Goal: Information Seeking & Learning: Check status

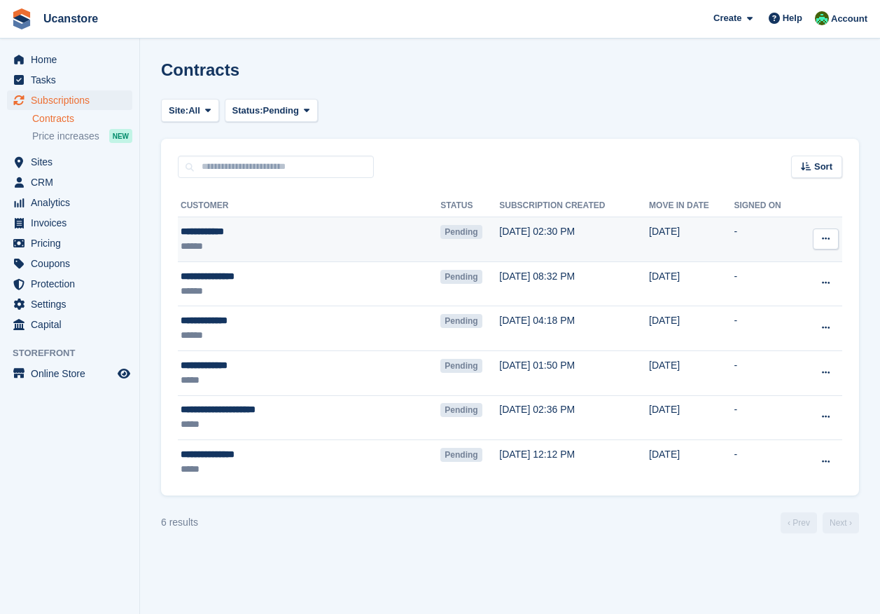
click at [298, 233] on div "**********" at bounding box center [272, 231] width 183 height 15
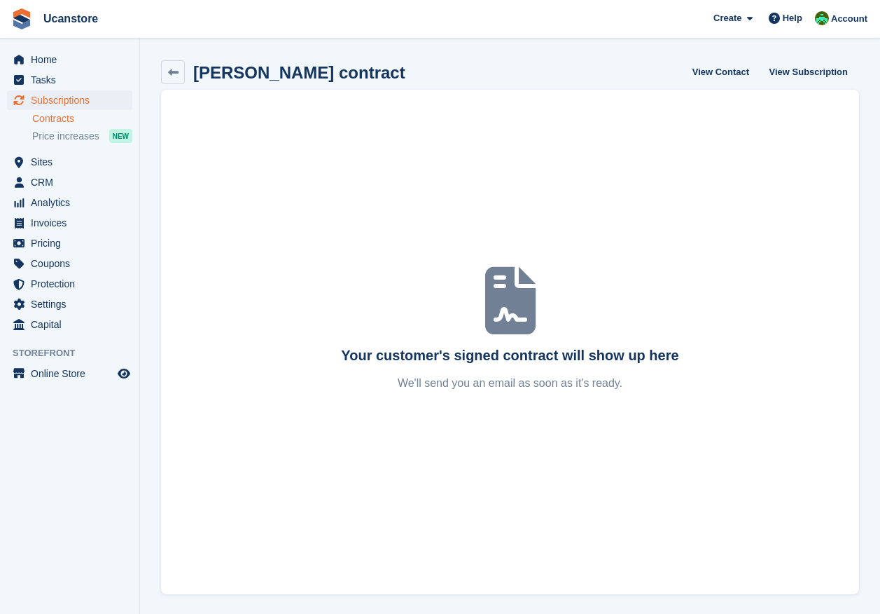
click at [55, 123] on link "Contracts" at bounding box center [82, 118] width 100 height 13
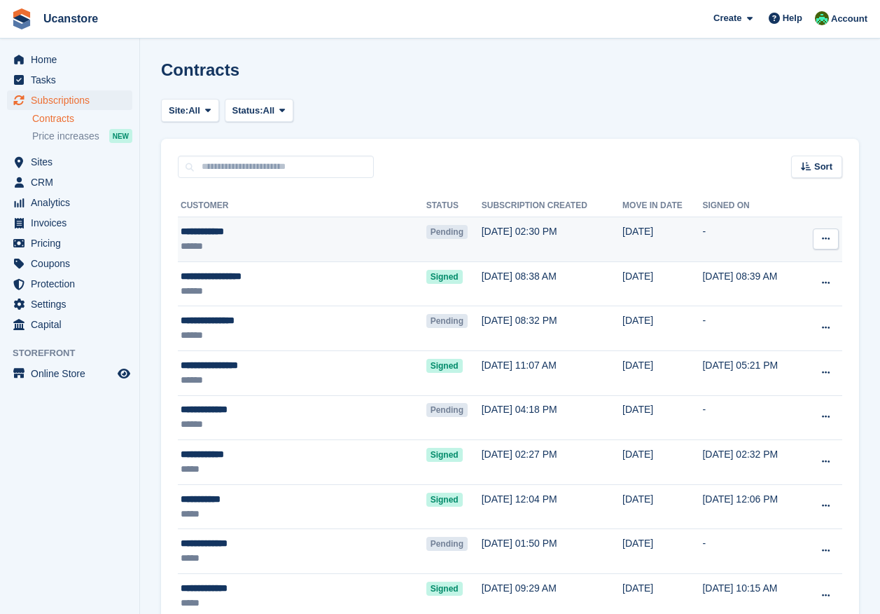
click at [821, 239] on button at bounding box center [826, 238] width 26 height 21
click at [427, 223] on td "Pending" at bounding box center [454, 239] width 55 height 45
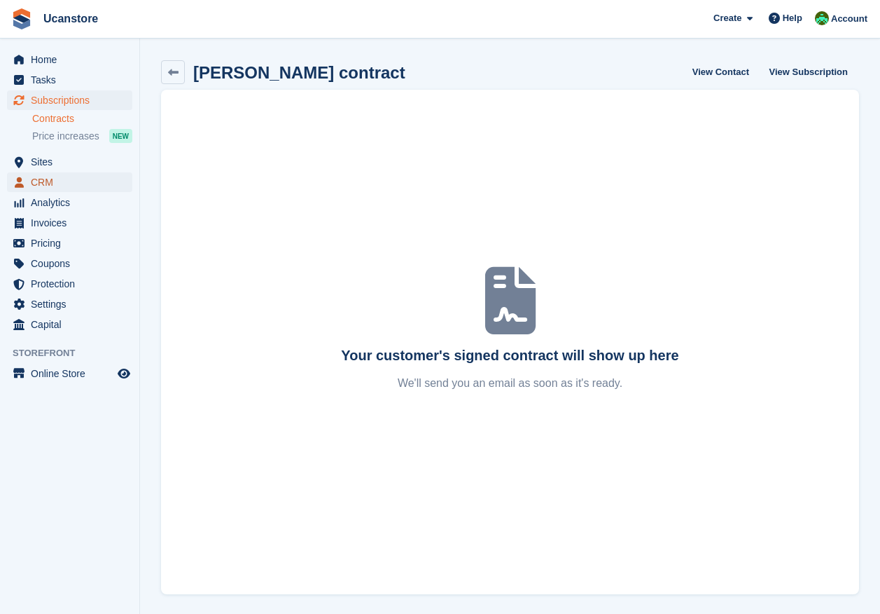
click at [46, 183] on span "CRM" at bounding box center [73, 182] width 84 height 20
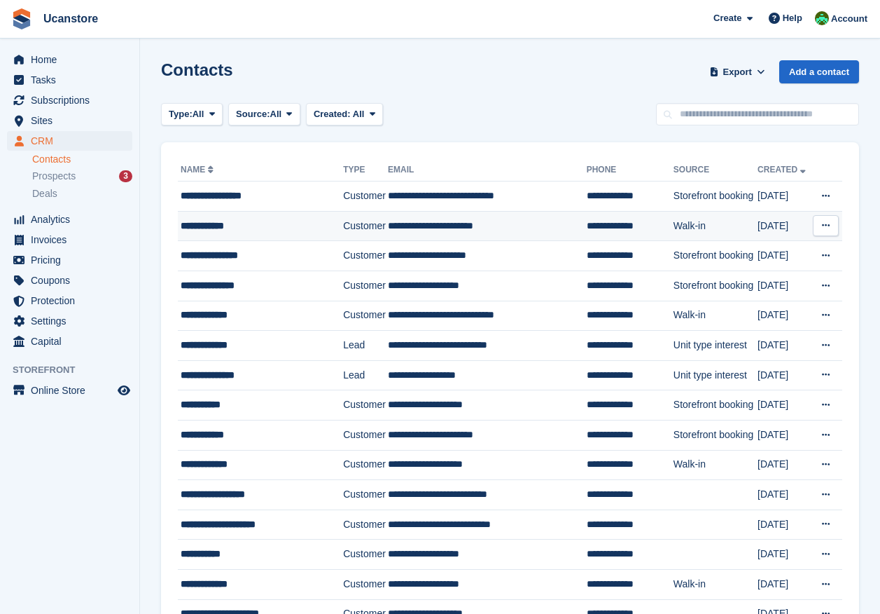
click at [372, 227] on td "Customer" at bounding box center [365, 226] width 45 height 30
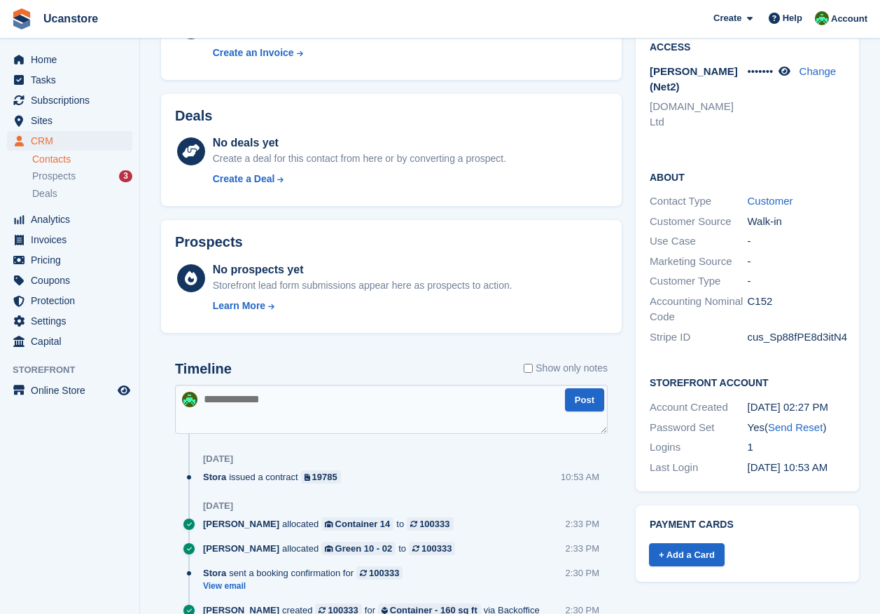
scroll to position [439, 0]
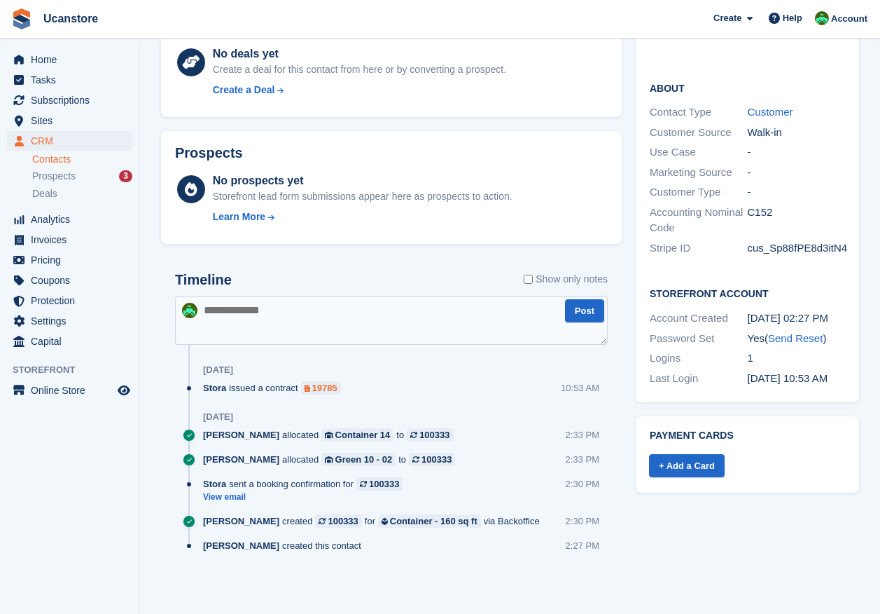
click at [317, 389] on div "19785" at bounding box center [324, 387] width 25 height 13
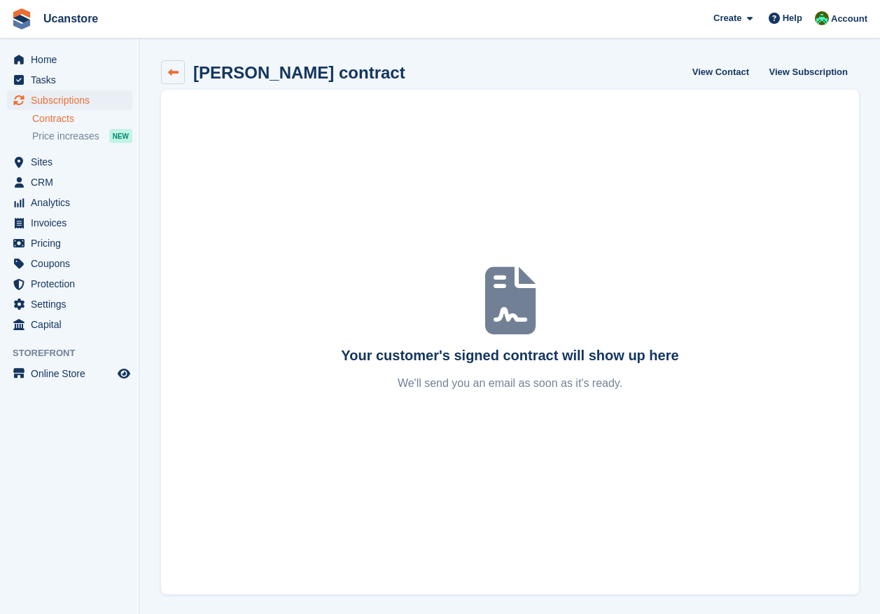
click at [173, 74] on icon at bounding box center [173, 72] width 11 height 11
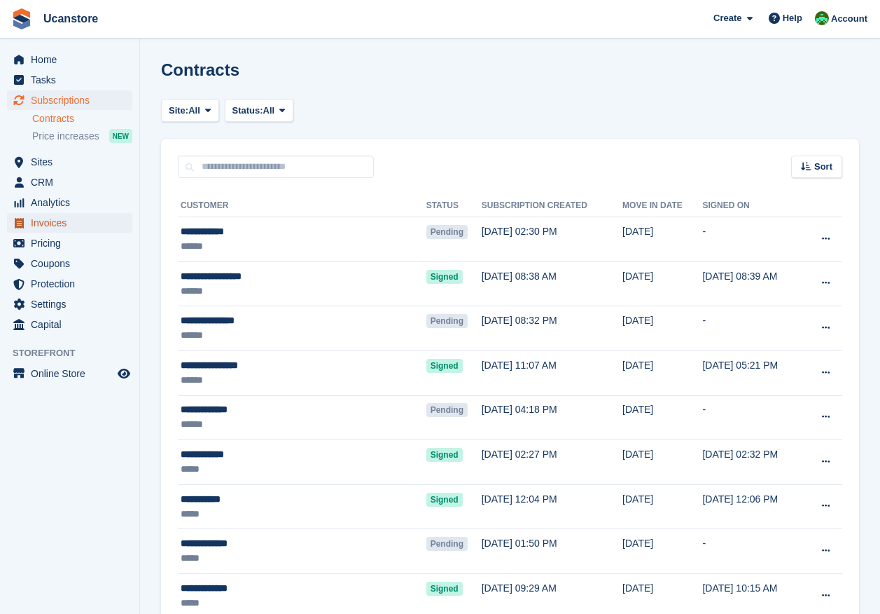
click at [52, 221] on span "Invoices" at bounding box center [73, 223] width 84 height 20
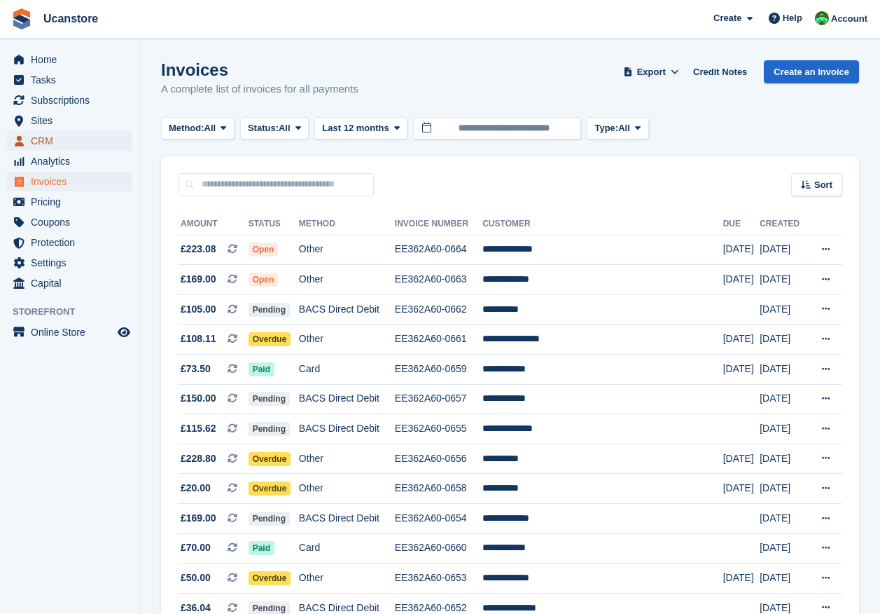
click at [37, 140] on span "CRM" at bounding box center [73, 141] width 84 height 20
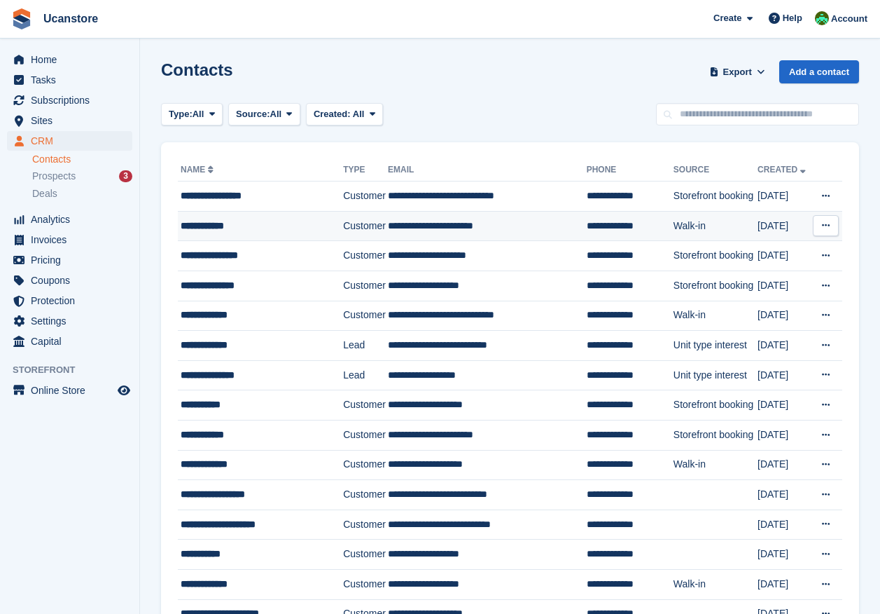
click at [323, 226] on div "**********" at bounding box center [258, 226] width 155 height 15
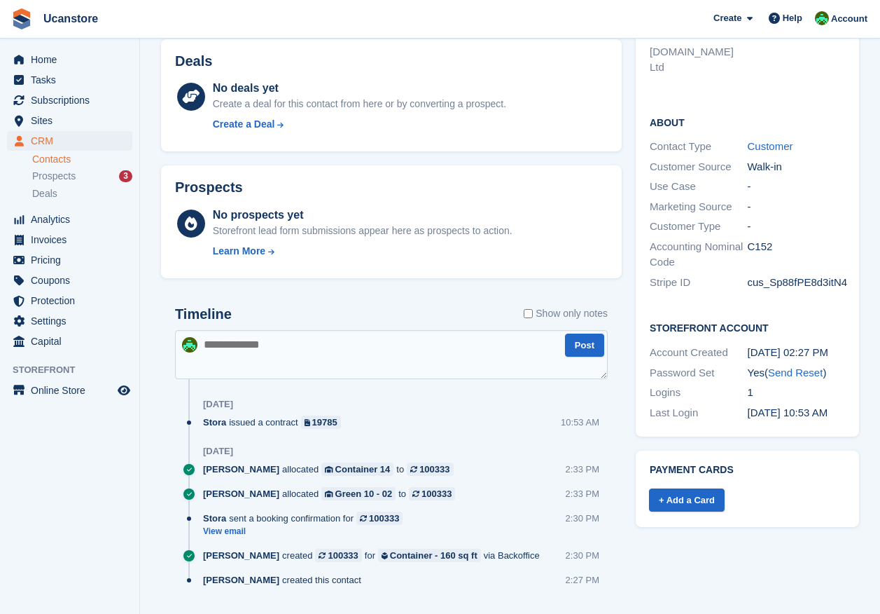
scroll to position [439, 0]
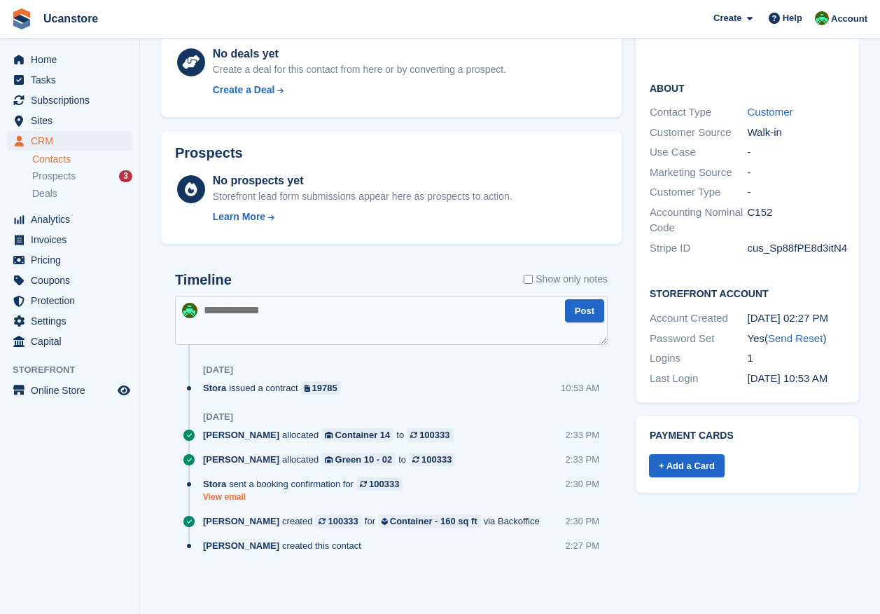
click at [233, 499] on link "View email" at bounding box center [306, 497] width 207 height 12
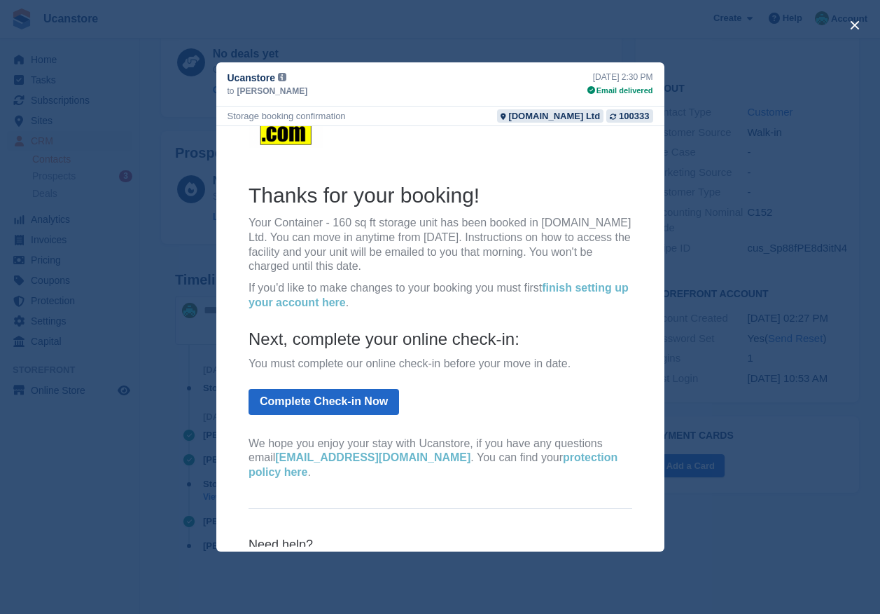
scroll to position [0, 0]
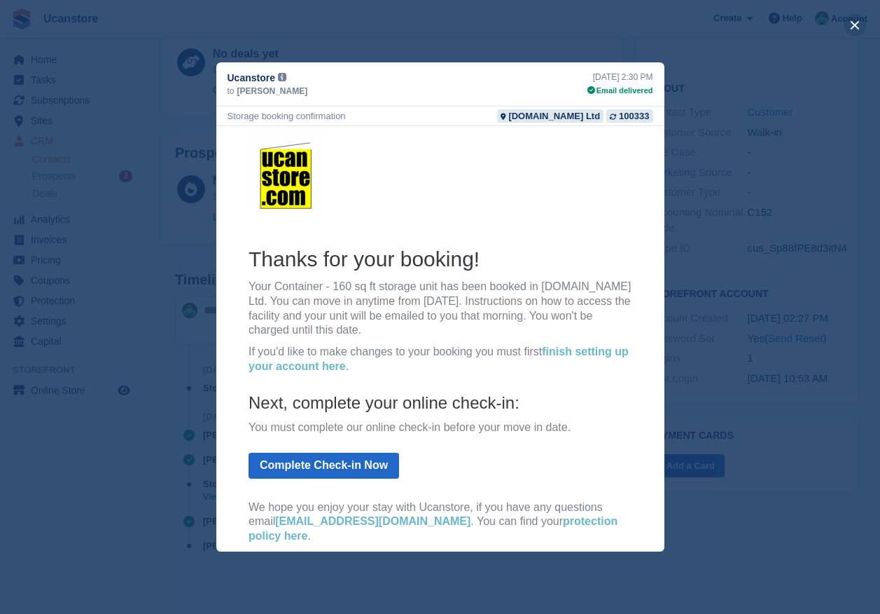
click at [852, 23] on button "close" at bounding box center [855, 25] width 22 height 22
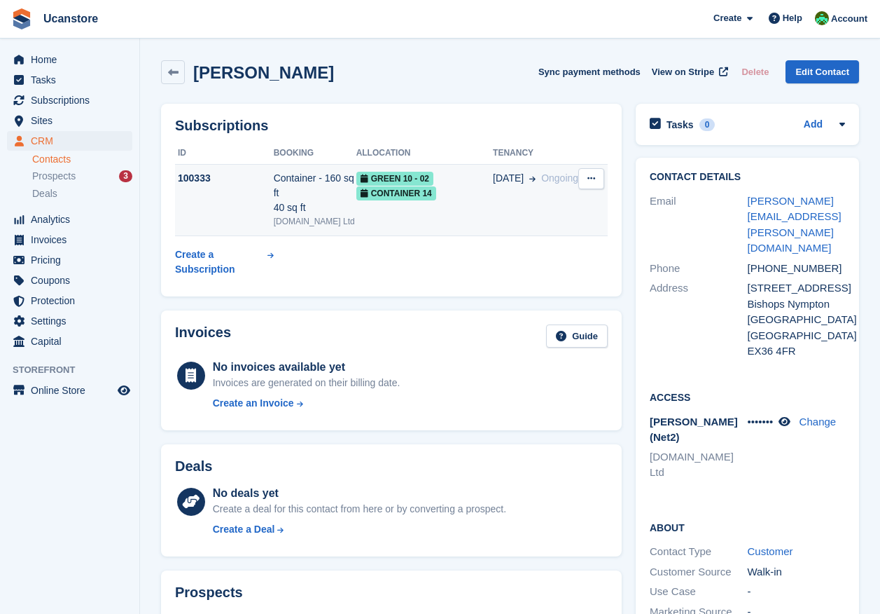
click at [501, 202] on td "22 Aug Ongoing" at bounding box center [535, 200] width 85 height 72
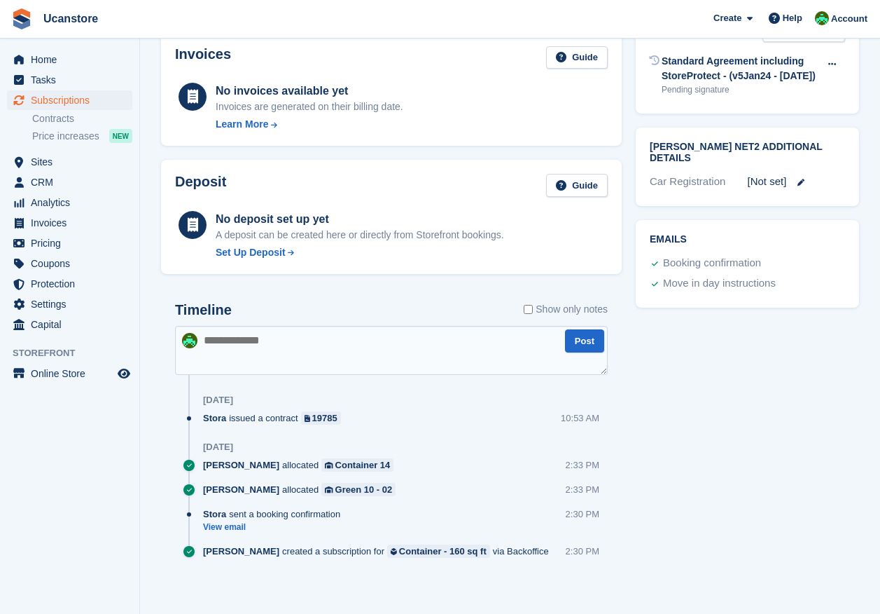
scroll to position [579, 0]
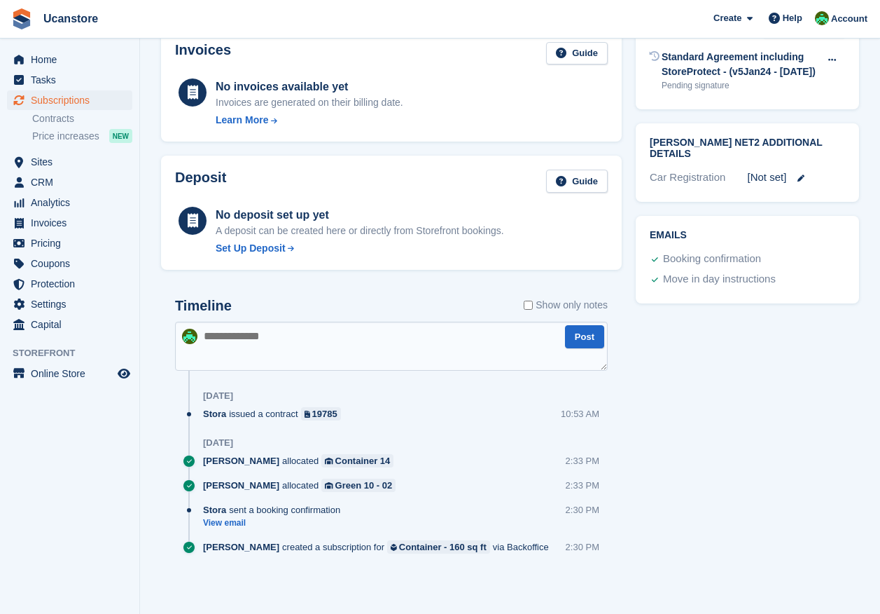
click at [373, 362] on textarea at bounding box center [391, 345] width 433 height 49
type textarea "**********"
click at [580, 340] on button "Post" at bounding box center [584, 336] width 39 height 23
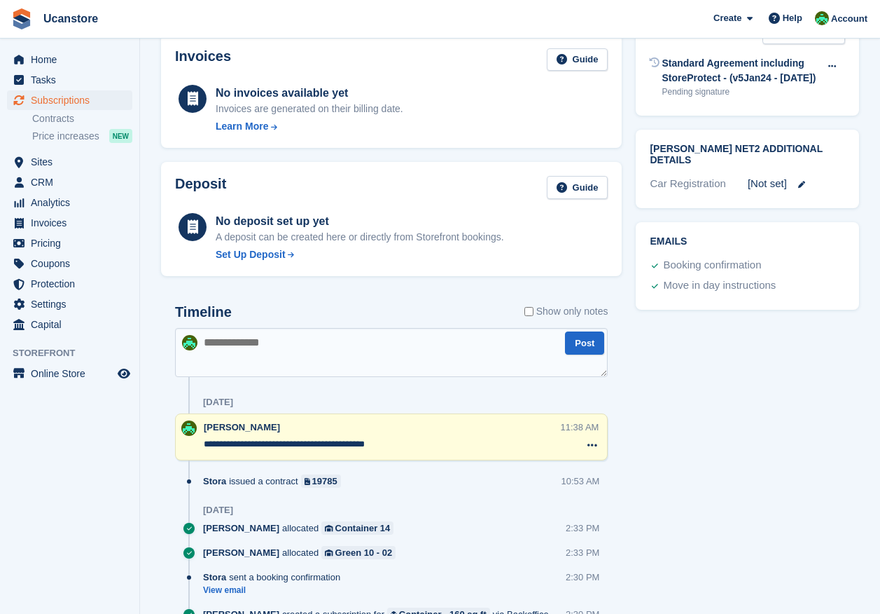
scroll to position [639, 0]
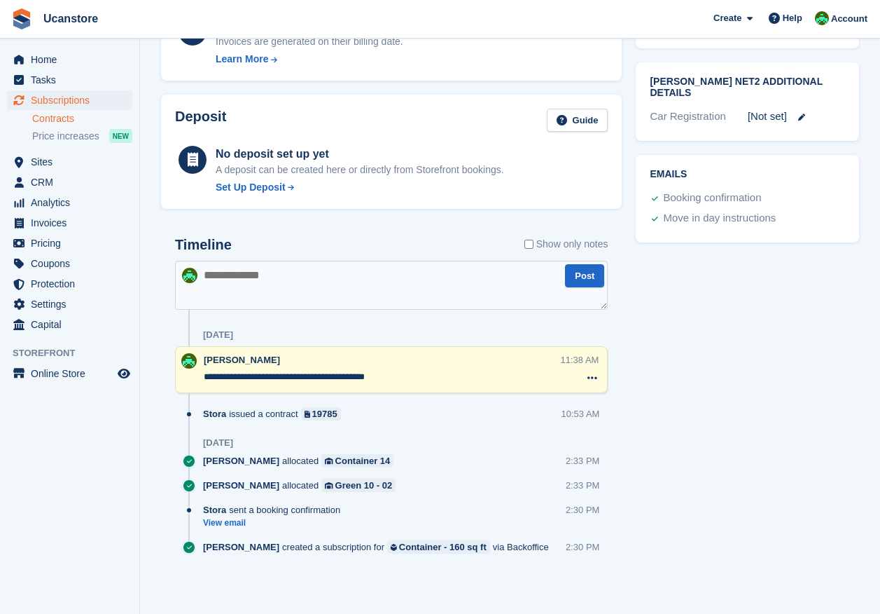
click at [74, 118] on link "Contracts" at bounding box center [82, 118] width 100 height 13
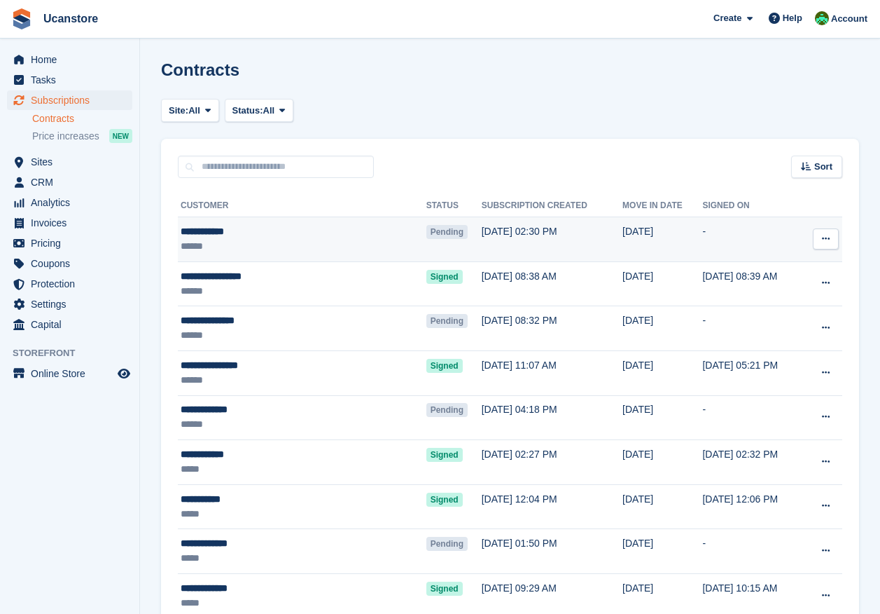
click at [321, 236] on div "**********" at bounding box center [272, 231] width 183 height 15
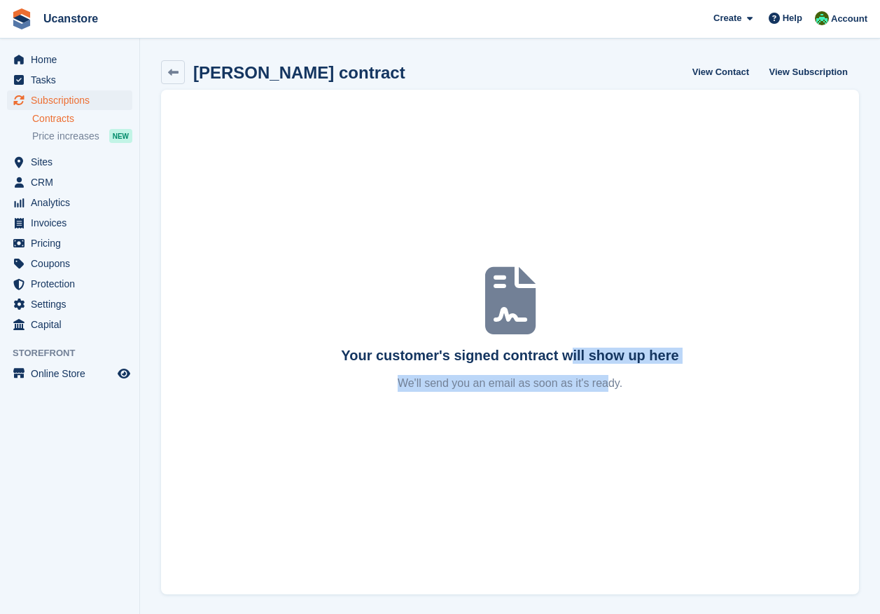
drag, startPoint x: 567, startPoint y: 353, endPoint x: 563, endPoint y: 407, distance: 54.0
click at [563, 407] on div "Your customer's signed contract will show up here We'll send you an email as so…" at bounding box center [510, 342] width 698 height 504
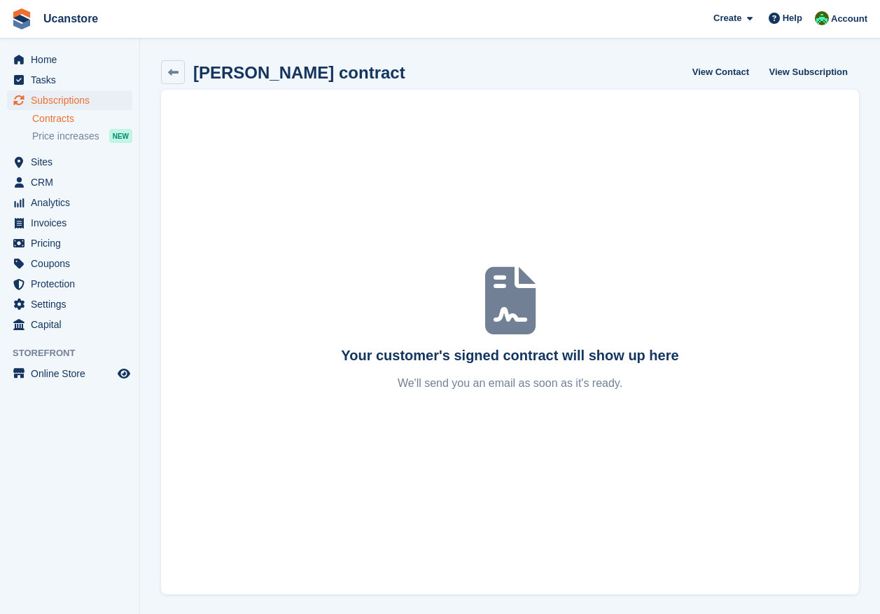
drag, startPoint x: 563, startPoint y: 407, endPoint x: 570, endPoint y: 394, distance: 14.4
click at [565, 394] on div "Your customer's signed contract will show up here We'll send you an email as so…" at bounding box center [510, 342] width 698 height 504
drag, startPoint x: 672, startPoint y: 401, endPoint x: 681, endPoint y: 216, distance: 185.1
click at [661, 389] on div "Your customer's signed contract will show up here We'll send you an email as so…" at bounding box center [510, 342] width 698 height 504
click at [730, 75] on link "View Contact" at bounding box center [721, 71] width 68 height 23
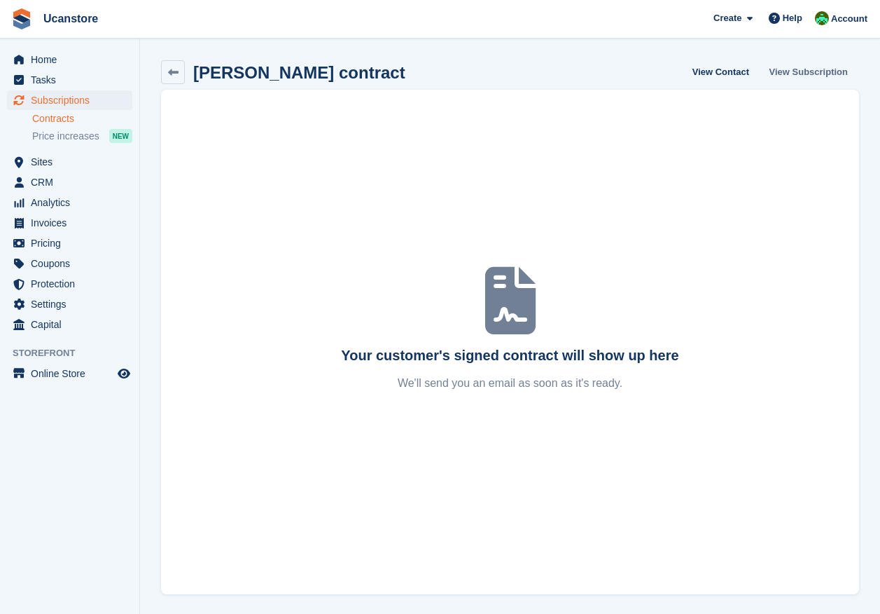
click at [798, 78] on link "View Subscription" at bounding box center [809, 71] width 90 height 23
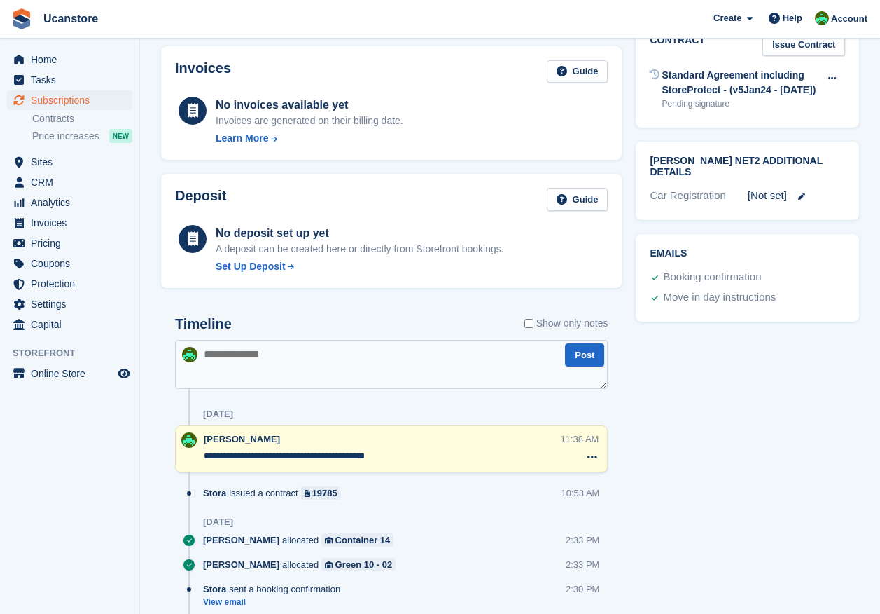
scroll to position [420, 0]
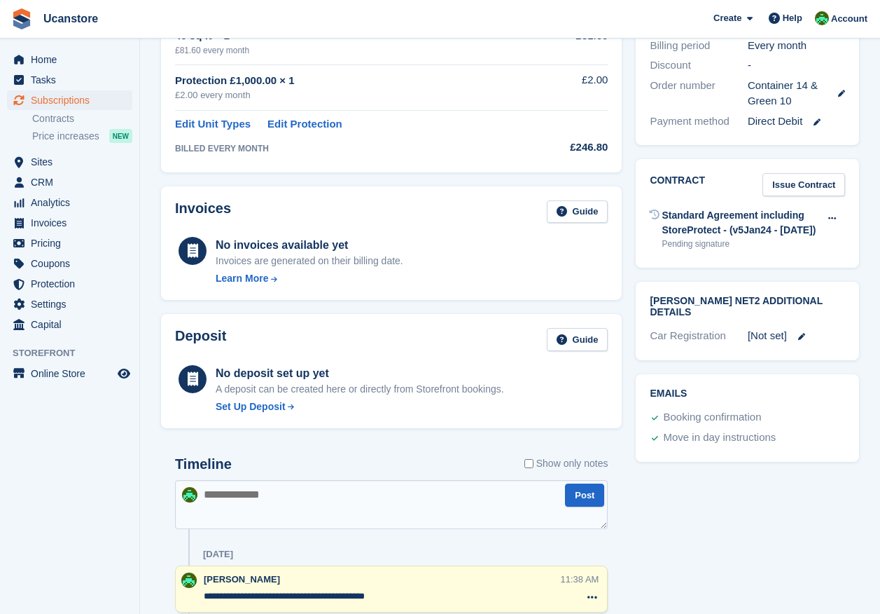
click at [729, 208] on div "Standard Agreement including StoreProtect - (v5Jan24 - [DATE])" at bounding box center [741, 222] width 158 height 29
click at [833, 214] on icon at bounding box center [833, 218] width 8 height 9
click at [663, 214] on div "Standard Agreement including StoreProtect - (v5Jan24 - [DATE])" at bounding box center [741, 222] width 158 height 29
click at [658, 209] on icon at bounding box center [655, 214] width 10 height 10
drag, startPoint x: 673, startPoint y: 202, endPoint x: 740, endPoint y: 215, distance: 67.9
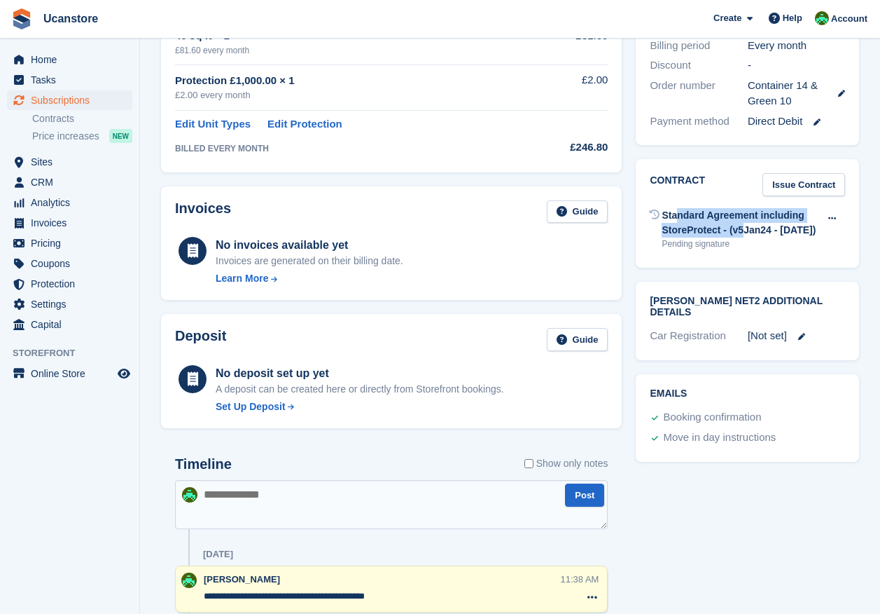
click at [740, 215] on div "Standard Agreement including StoreProtect - (v5Jan24 - [DATE])" at bounding box center [741, 222] width 158 height 29
click at [719, 237] on div "Pending signature" at bounding box center [741, 243] width 158 height 13
click at [701, 208] on div "Standard Agreement including StoreProtect - (v5Jan24 - [DATE])" at bounding box center [741, 222] width 158 height 29
click at [684, 173] on h2 "Contract" at bounding box center [677, 184] width 55 height 23
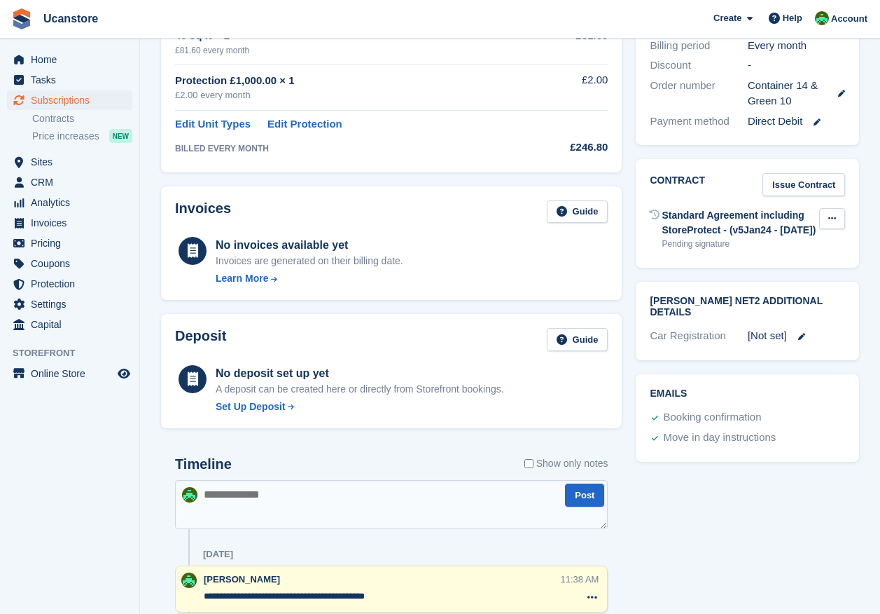
click at [832, 214] on icon at bounding box center [833, 218] width 8 height 9
click at [695, 208] on div "Standard Agreement including StoreProtect - (v5Jan24 - [DATE])" at bounding box center [741, 222] width 158 height 29
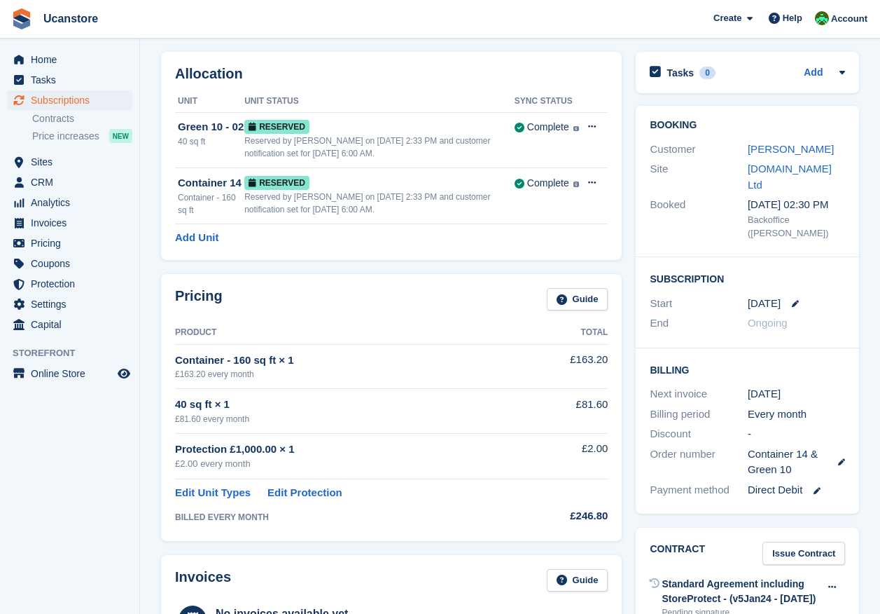
scroll to position [140, 0]
